Goal: Information Seeking & Learning: Learn about a topic

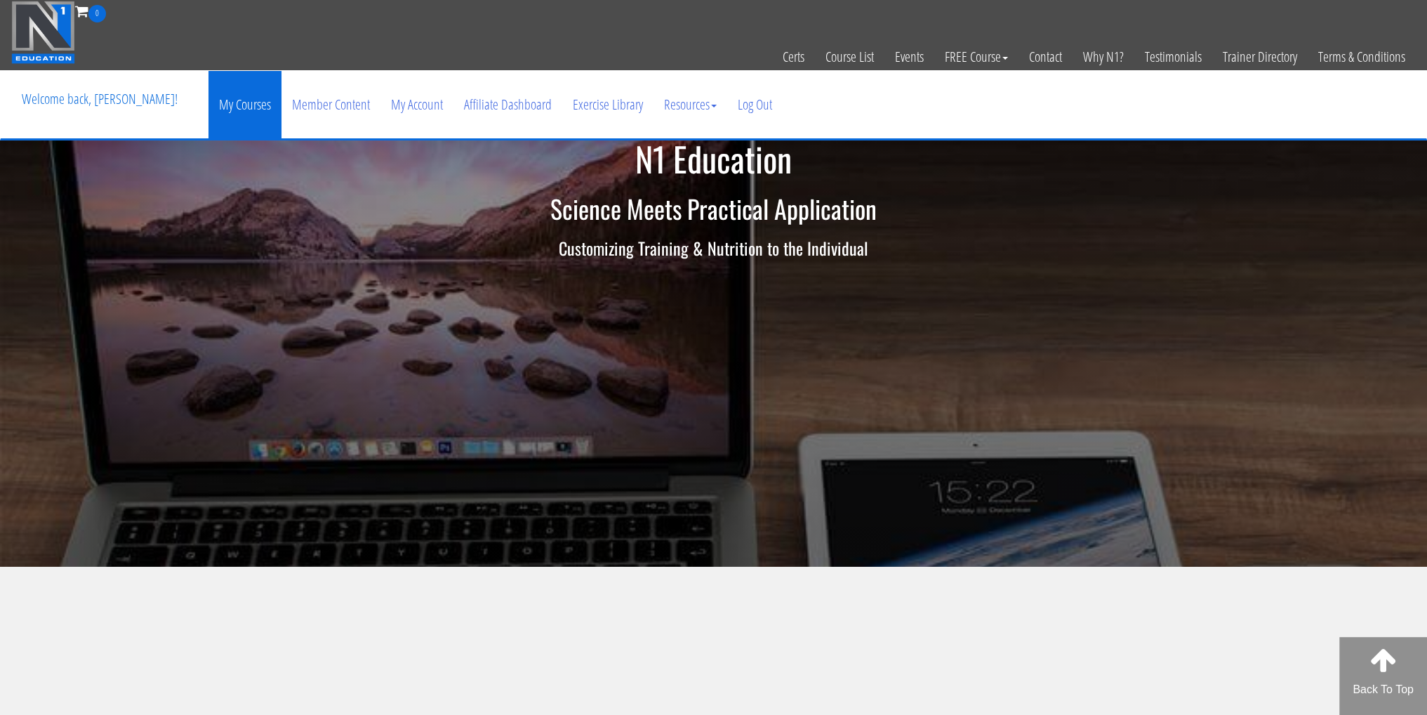
click at [253, 110] on link "My Courses" at bounding box center [245, 104] width 73 height 67
click at [248, 114] on link "My Courses" at bounding box center [245, 104] width 73 height 67
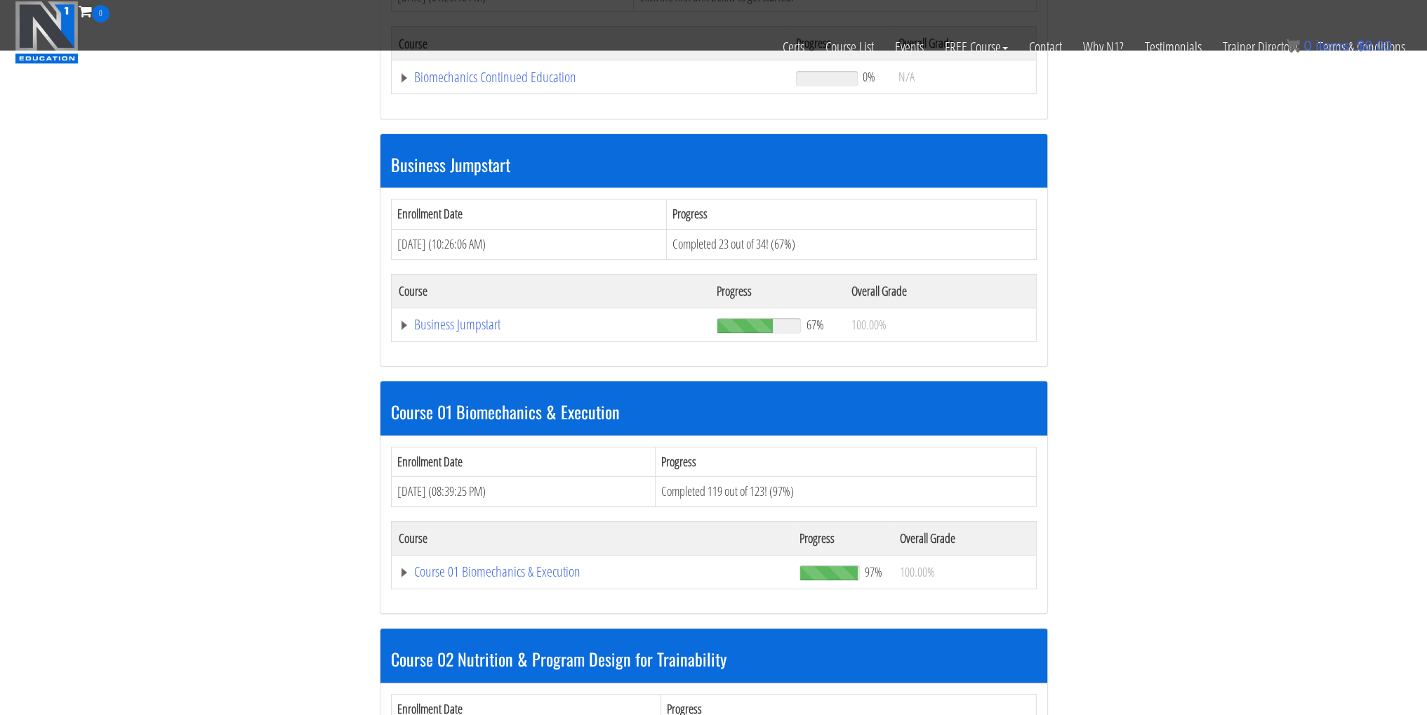
scroll to position [492, 0]
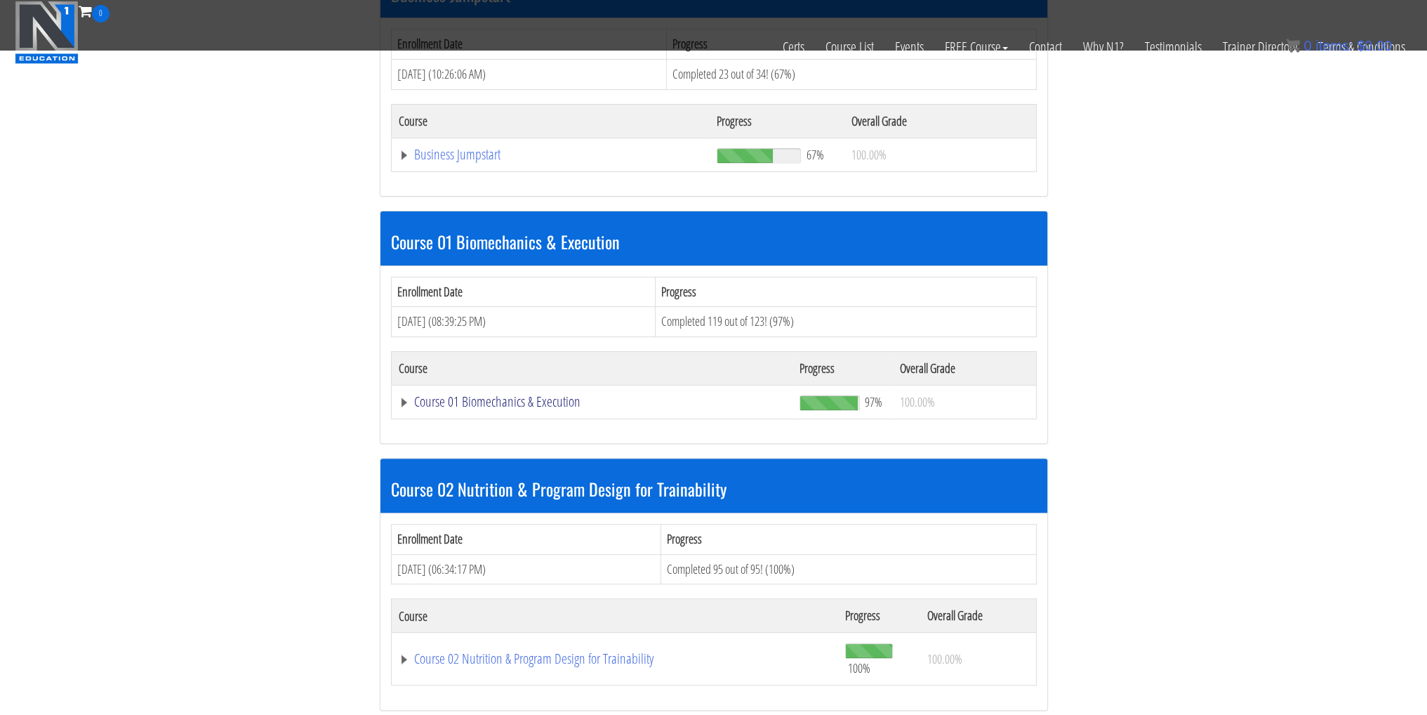
click at [441, 402] on link "Course 01 Biomechanics & Execution" at bounding box center [593, 402] width 388 height 14
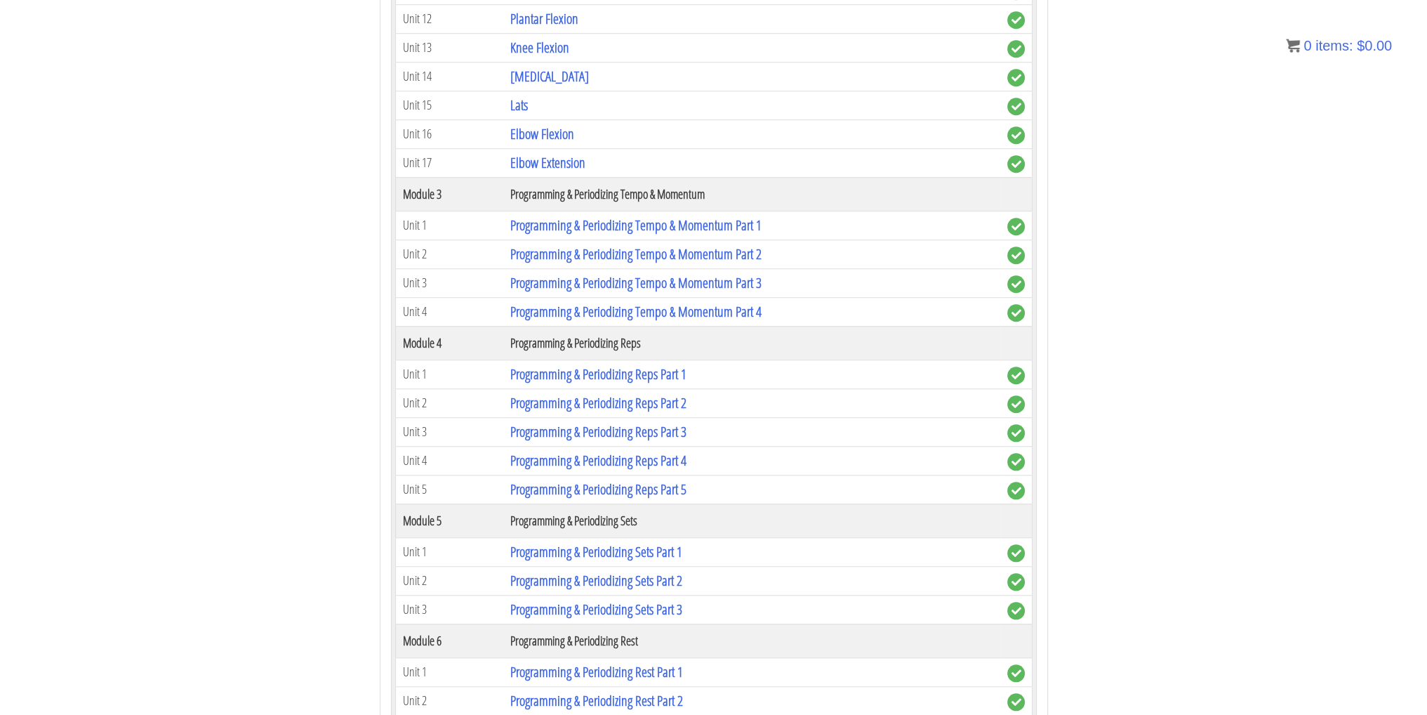
scroll to position [0, 0]
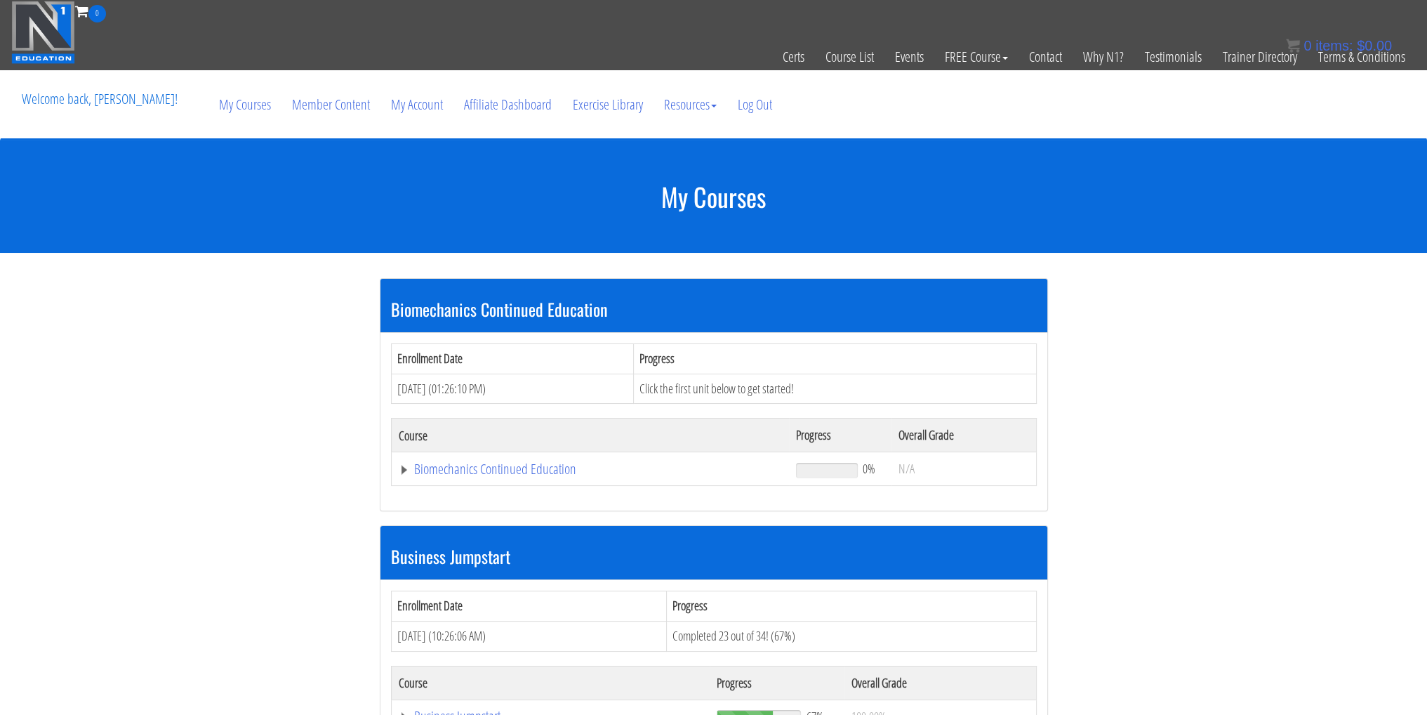
drag, startPoint x: 272, startPoint y: 324, endPoint x: 286, endPoint y: 144, distance: 180.4
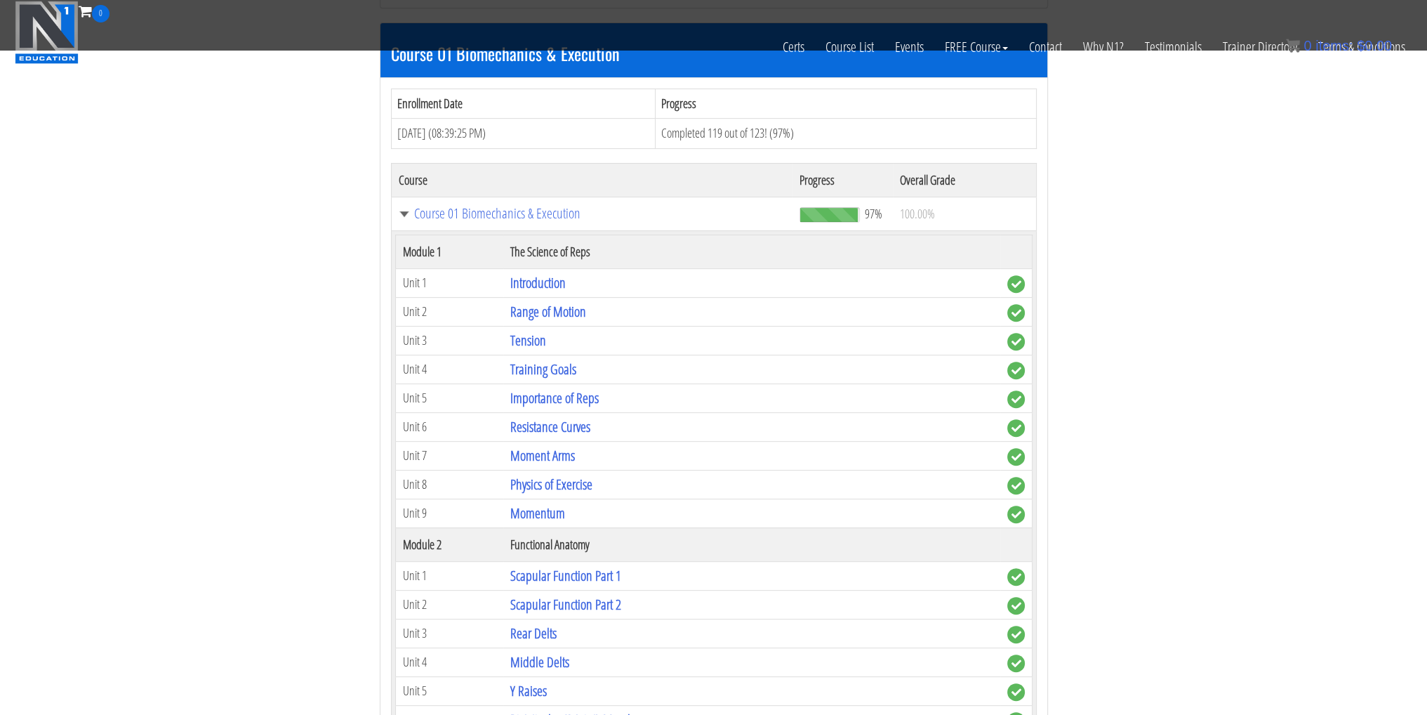
drag, startPoint x: 306, startPoint y: 367, endPoint x: 298, endPoint y: 539, distance: 171.5
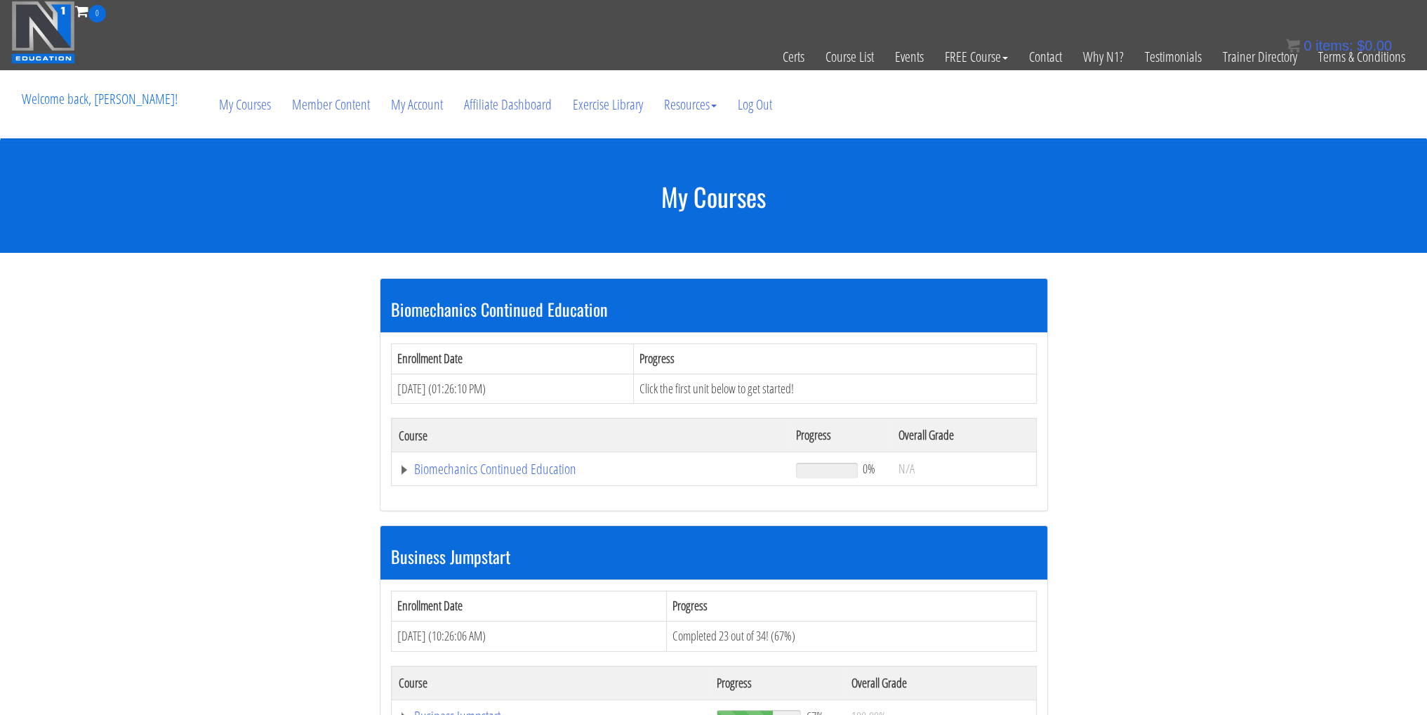
drag, startPoint x: 272, startPoint y: 393, endPoint x: 266, endPoint y: 34, distance: 358.2
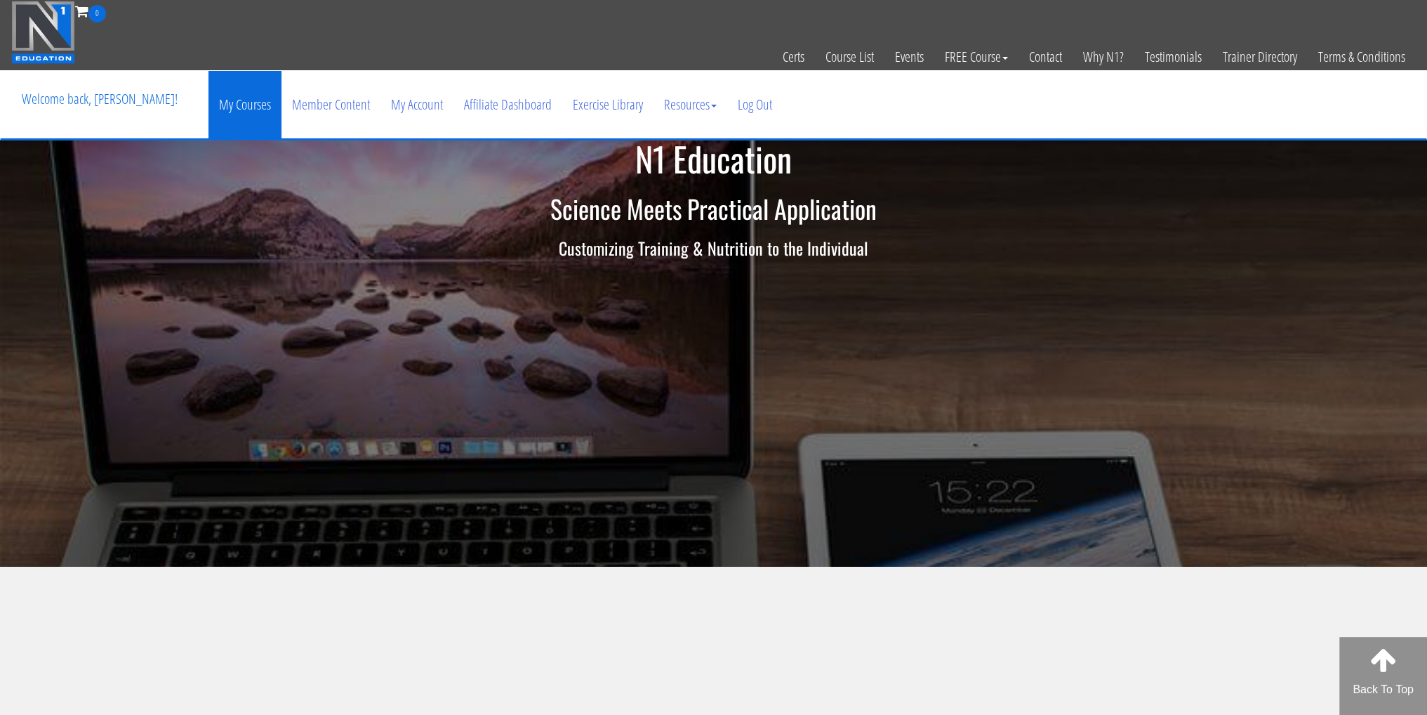
click at [218, 119] on link "My Courses" at bounding box center [245, 104] width 73 height 67
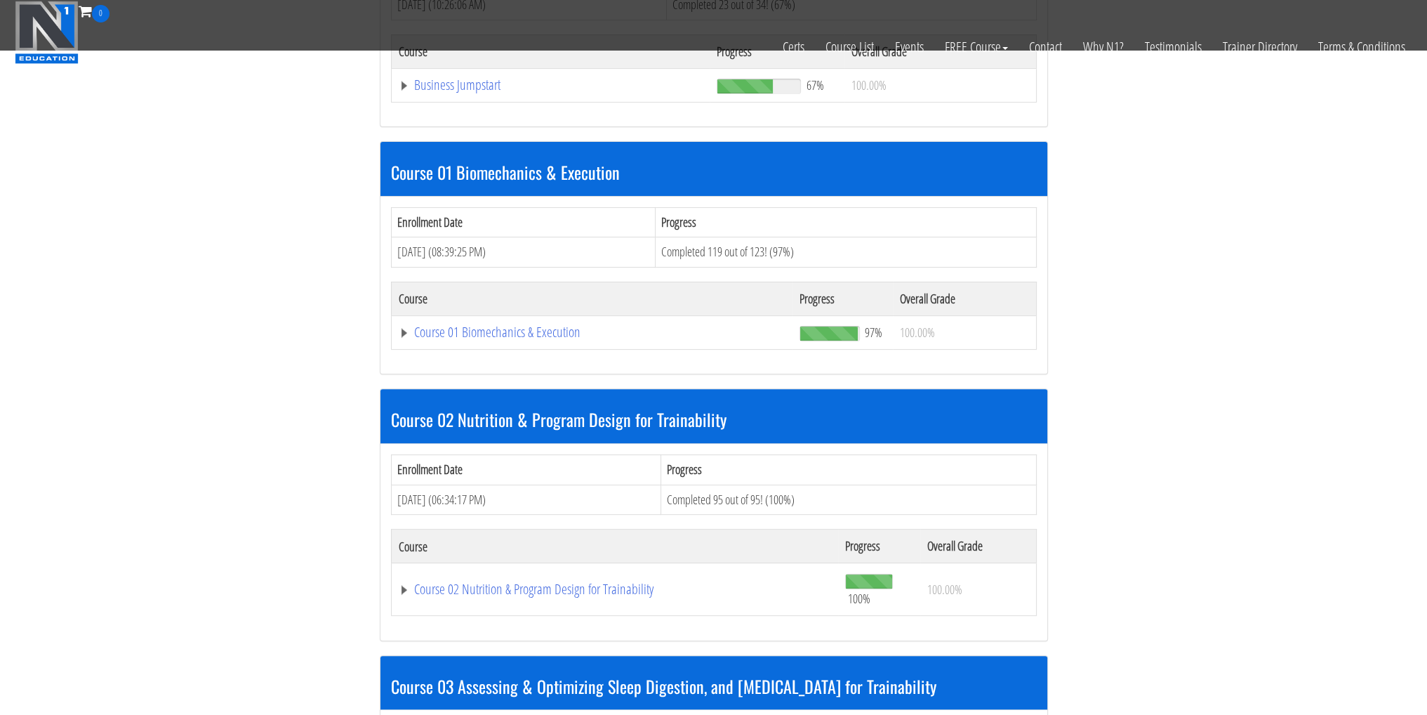
scroll to position [562, 0]
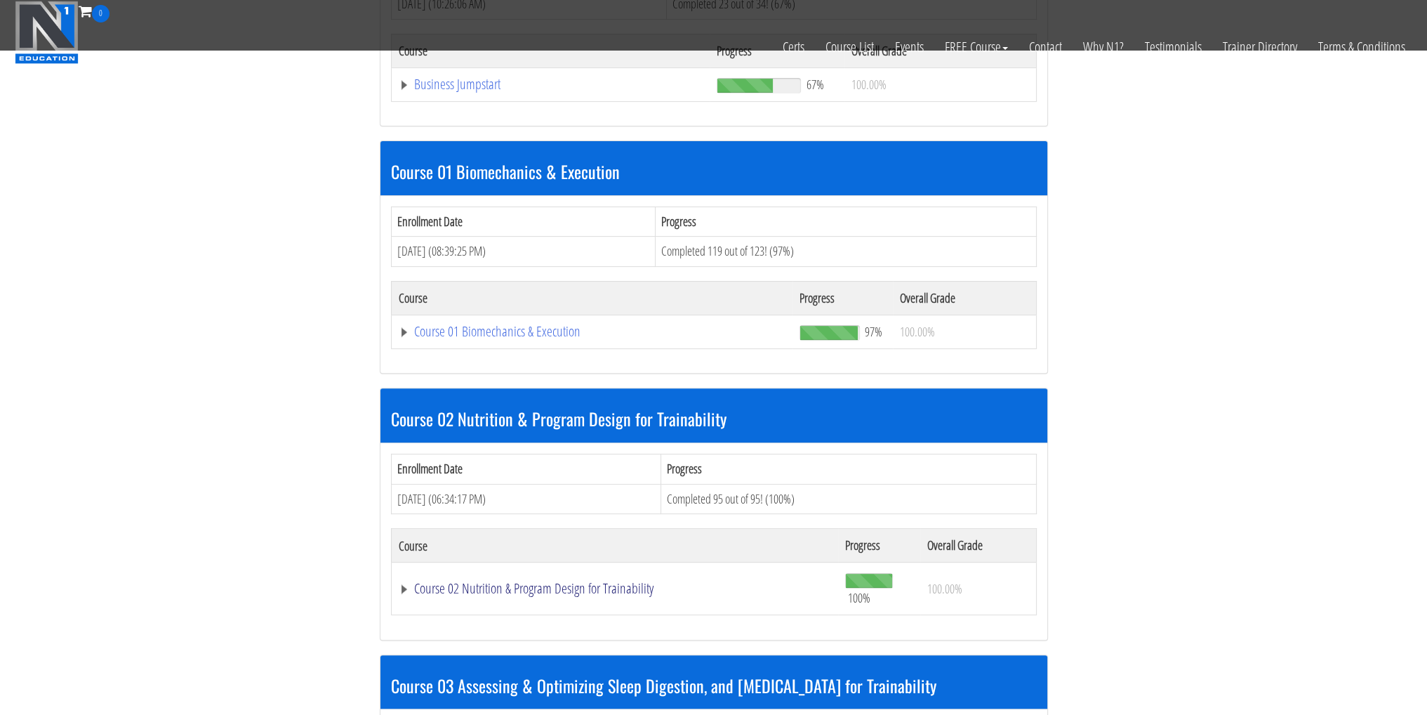
click at [488, 587] on link "Course 02 Nutrition & Program Design for Trainability" at bounding box center [615, 588] width 433 height 14
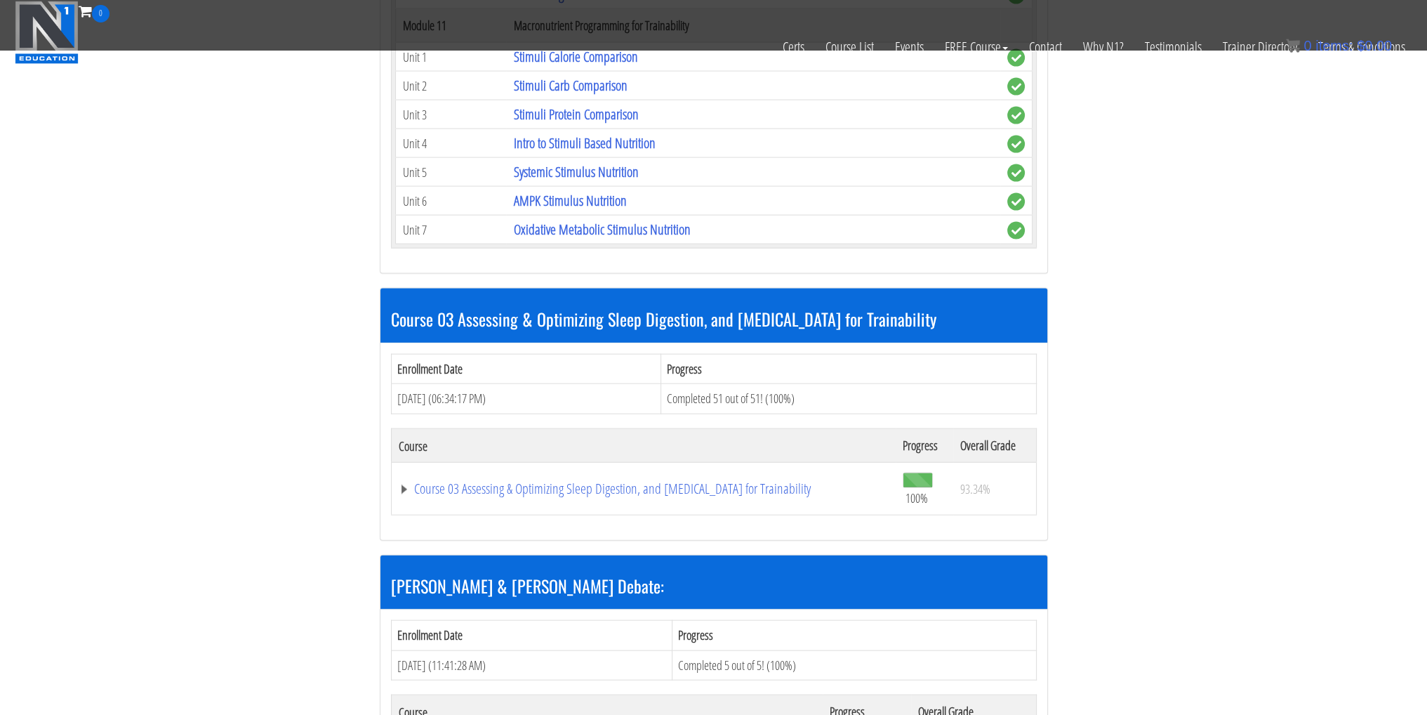
scroll to position [4213, 0]
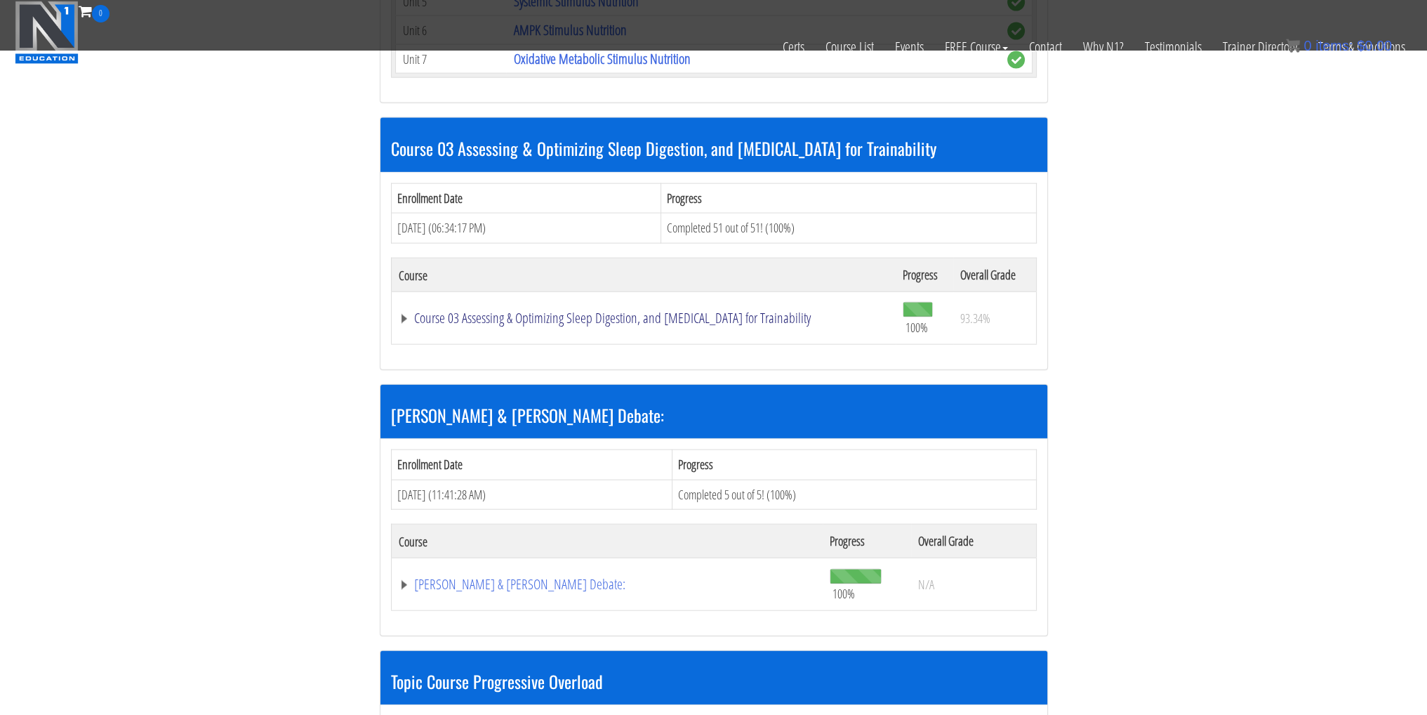
click at [513, 311] on link "Course 03 Assessing & Optimizing Sleep Digestion, and [MEDICAL_DATA] for Traina…" at bounding box center [644, 318] width 490 height 14
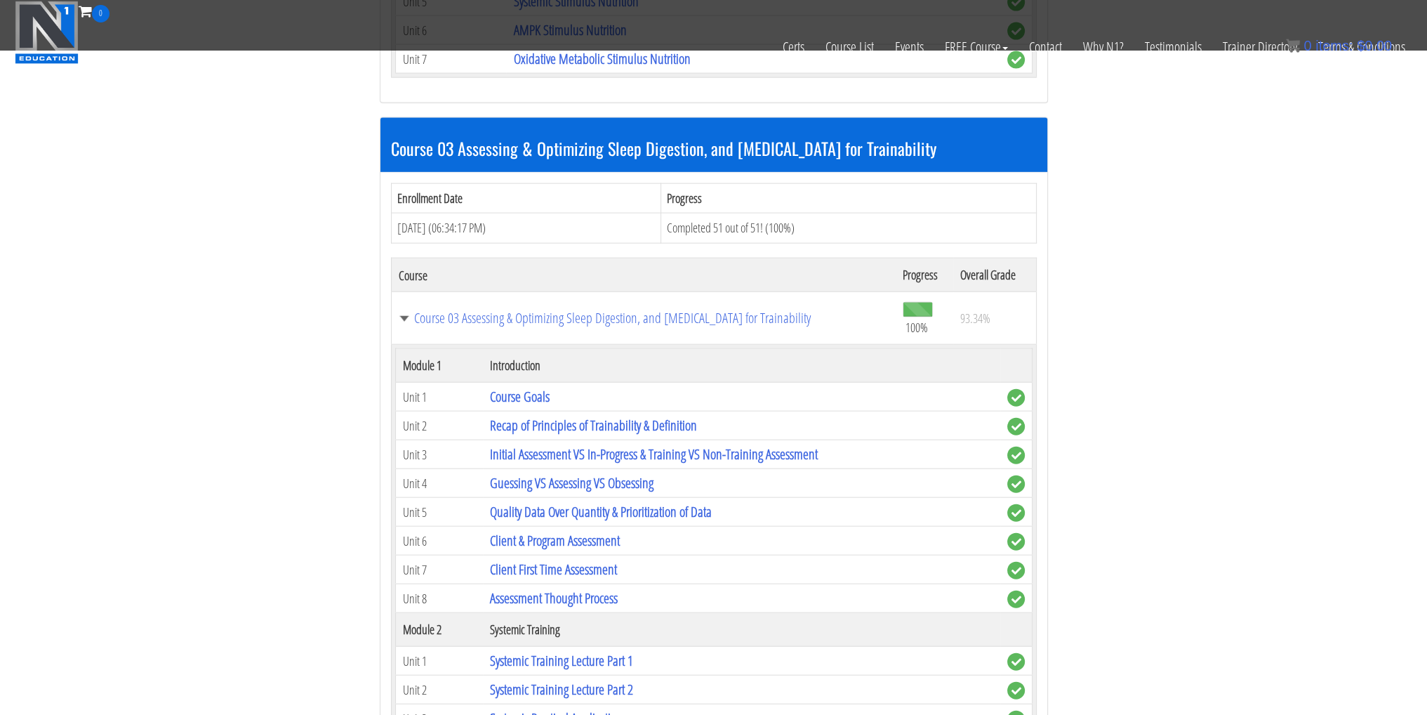
drag, startPoint x: 370, startPoint y: 291, endPoint x: 828, endPoint y: 310, distance: 458.2
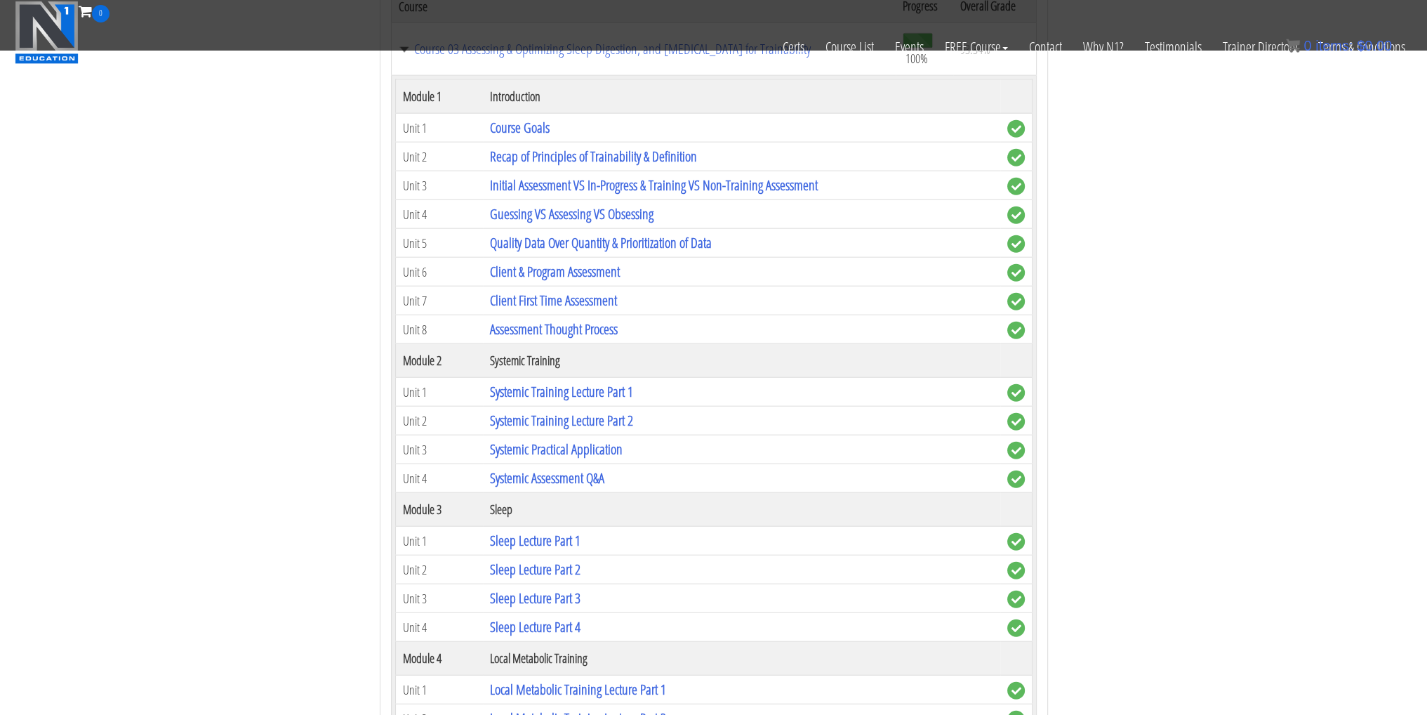
scroll to position [4494, 0]
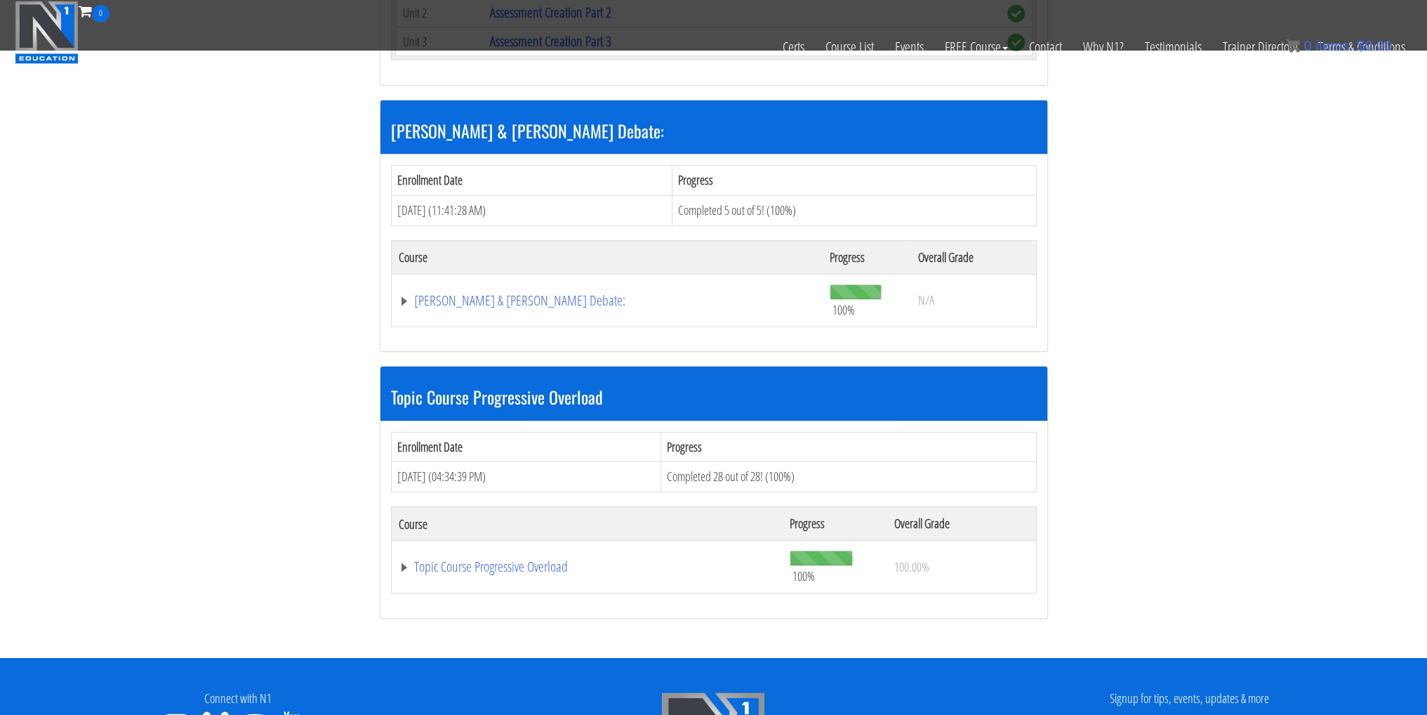
scroll to position [6530, 0]
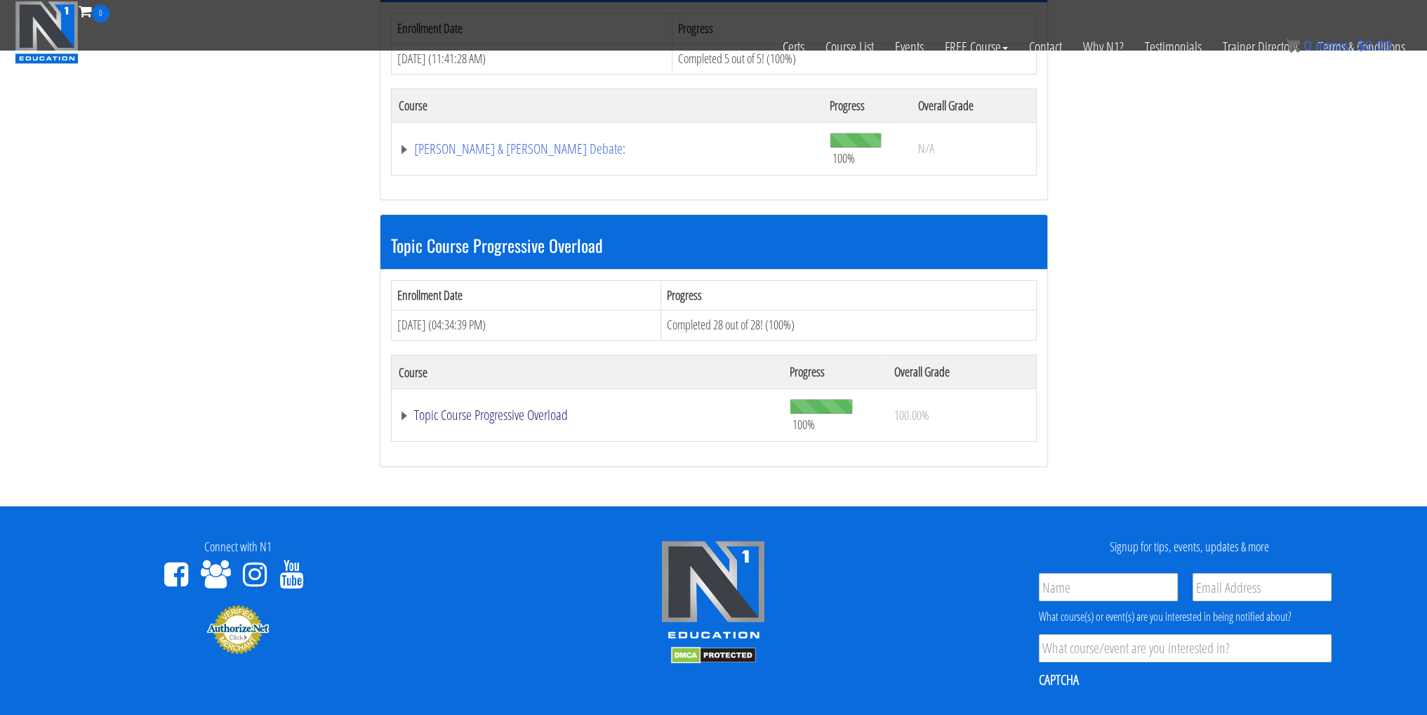
click at [537, 408] on link "Topic Course Progressive Overload" at bounding box center [587, 415] width 377 height 14
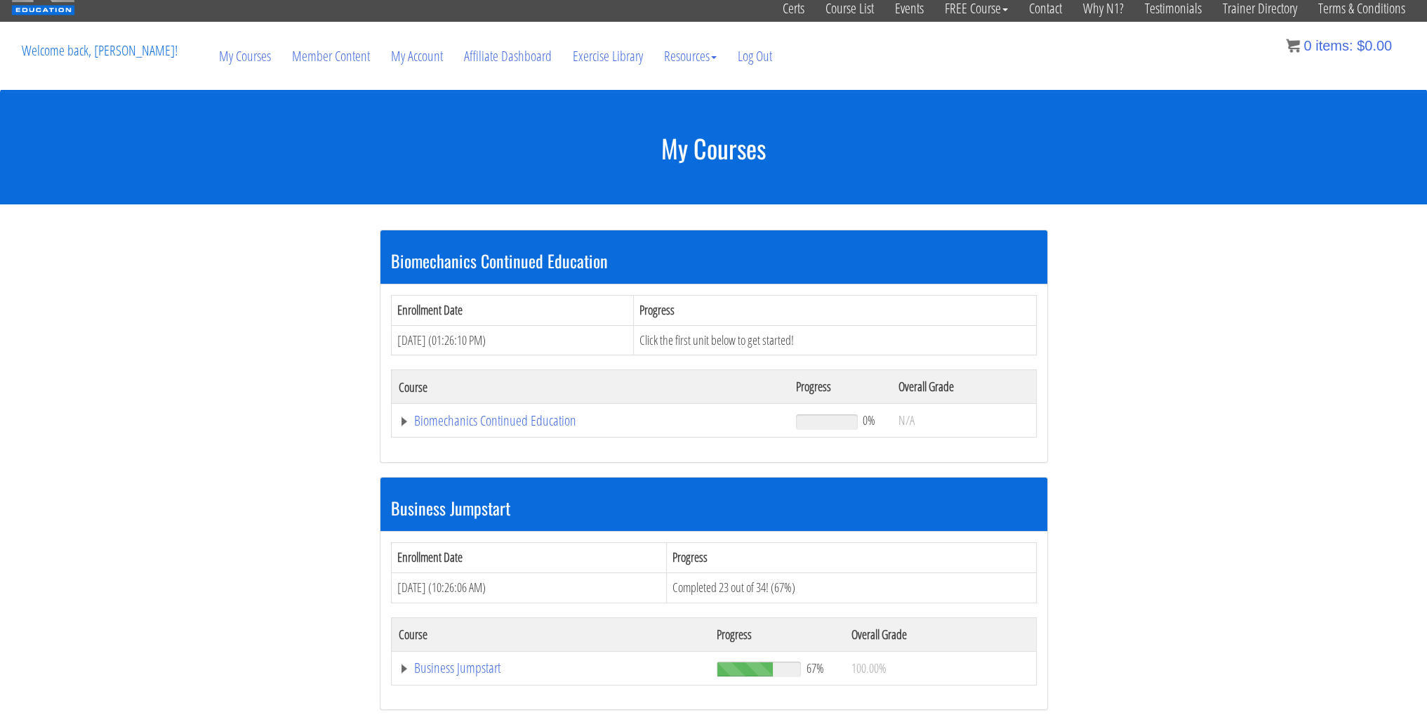
scroll to position [0, 0]
